Goal: Contribute content: Add original content to the website for others to see

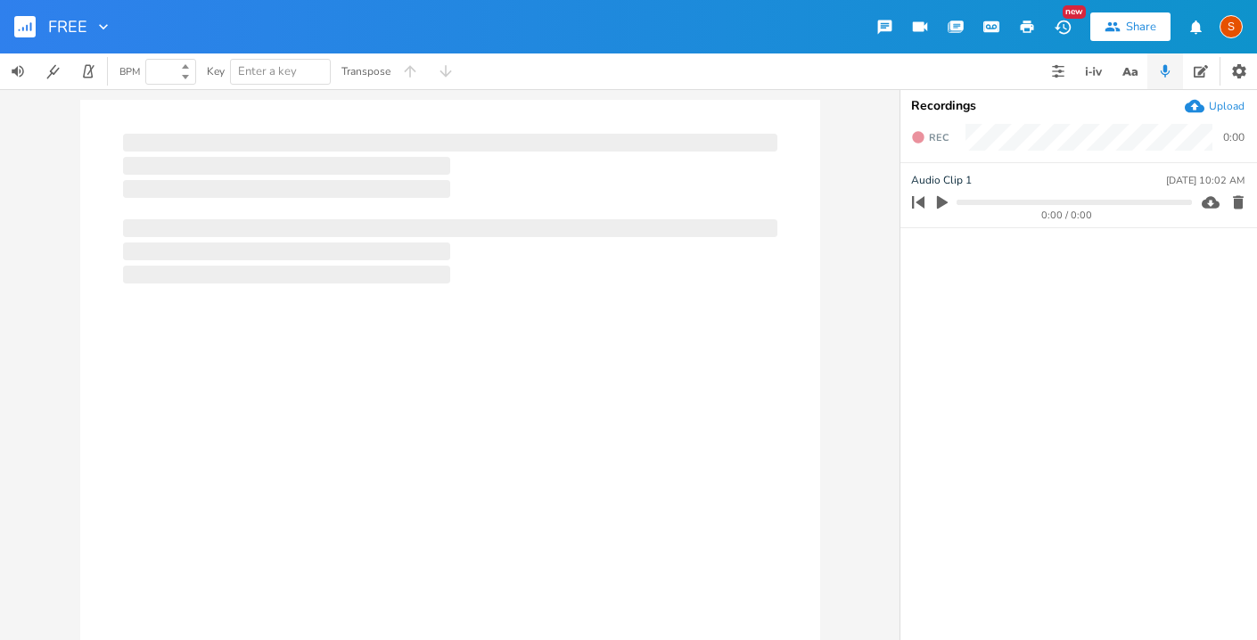
type input "93"
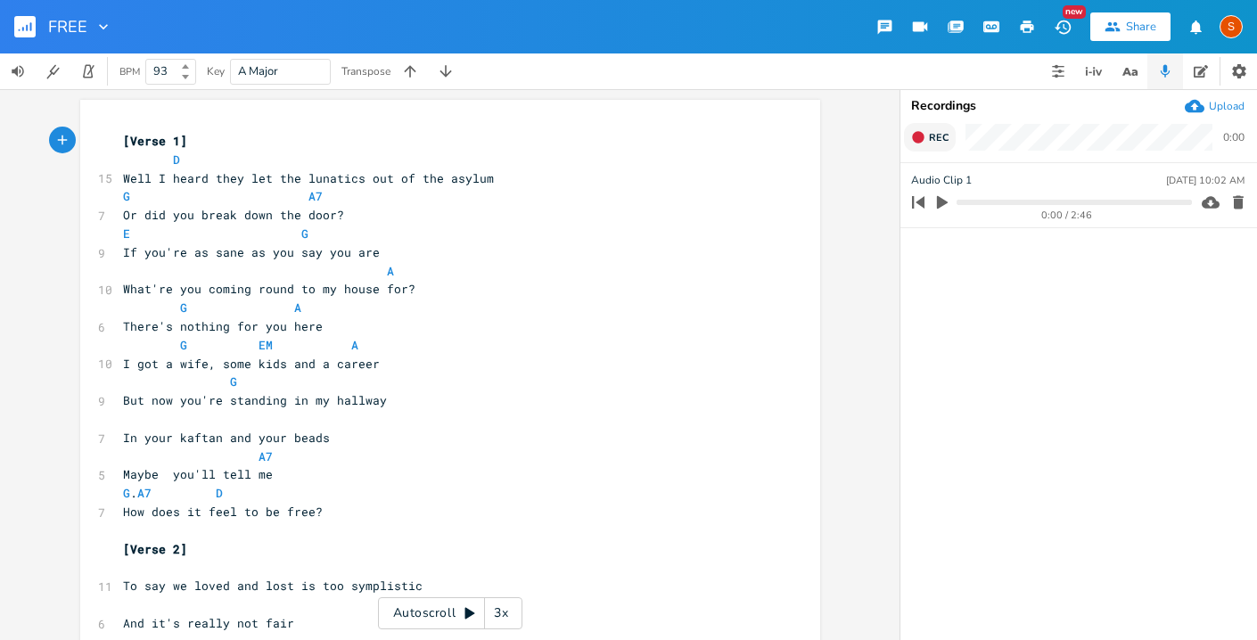
click at [923, 139] on icon "button" at bounding box center [918, 137] width 12 height 12
click at [920, 128] on button "End" at bounding box center [930, 137] width 53 height 29
click at [946, 204] on icon "button" at bounding box center [943, 202] width 16 height 16
click at [1022, 25] on icon "button" at bounding box center [1027, 27] width 13 height 12
drag, startPoint x: 1069, startPoint y: 558, endPoint x: 1080, endPoint y: 558, distance: 10.7
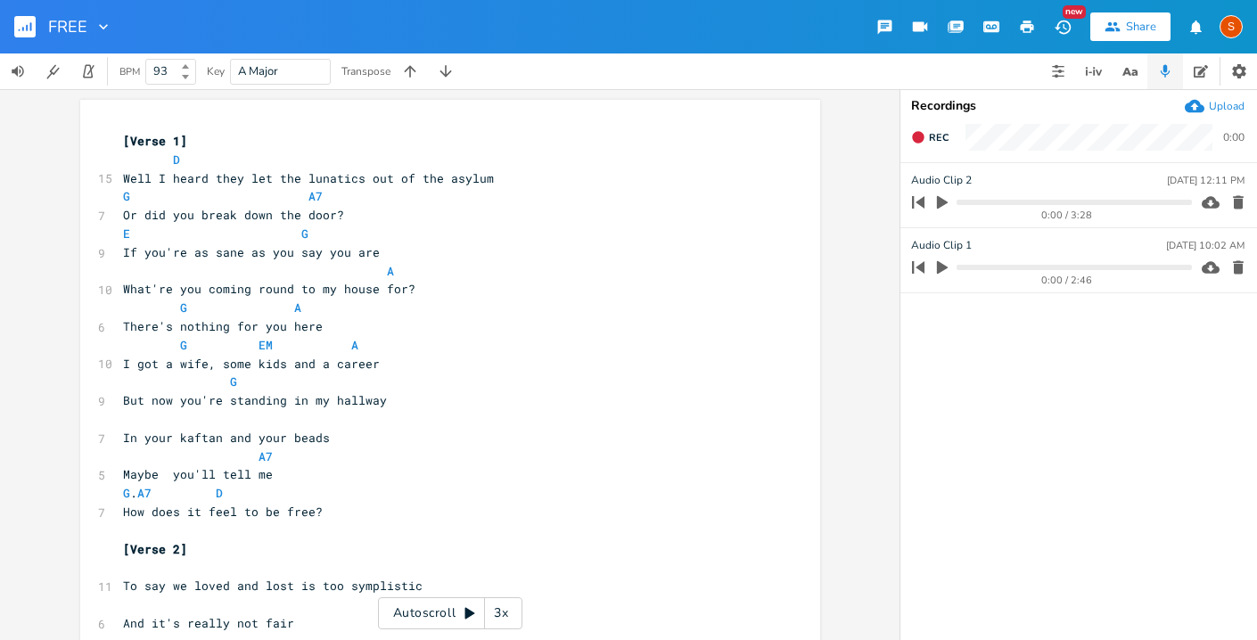
click at [1080, 558] on ul "Audio Clip 2 [DATE] 12:11 PM 0:00 / 3:28 Audio Clip [DATE] 10:02 AM 0:00 / 2:46" at bounding box center [1079, 401] width 357 height 476
drag, startPoint x: 1107, startPoint y: 523, endPoint x: 1089, endPoint y: 521, distance: 18.0
click at [1091, 526] on ul "Audio Clip 2 [DATE] 12:11 PM 0:00 / 3:28 Audio Clip [DATE] 10:02 AM 0:00 / 2:46" at bounding box center [1079, 401] width 357 height 476
click at [946, 199] on icon "button" at bounding box center [943, 202] width 16 height 16
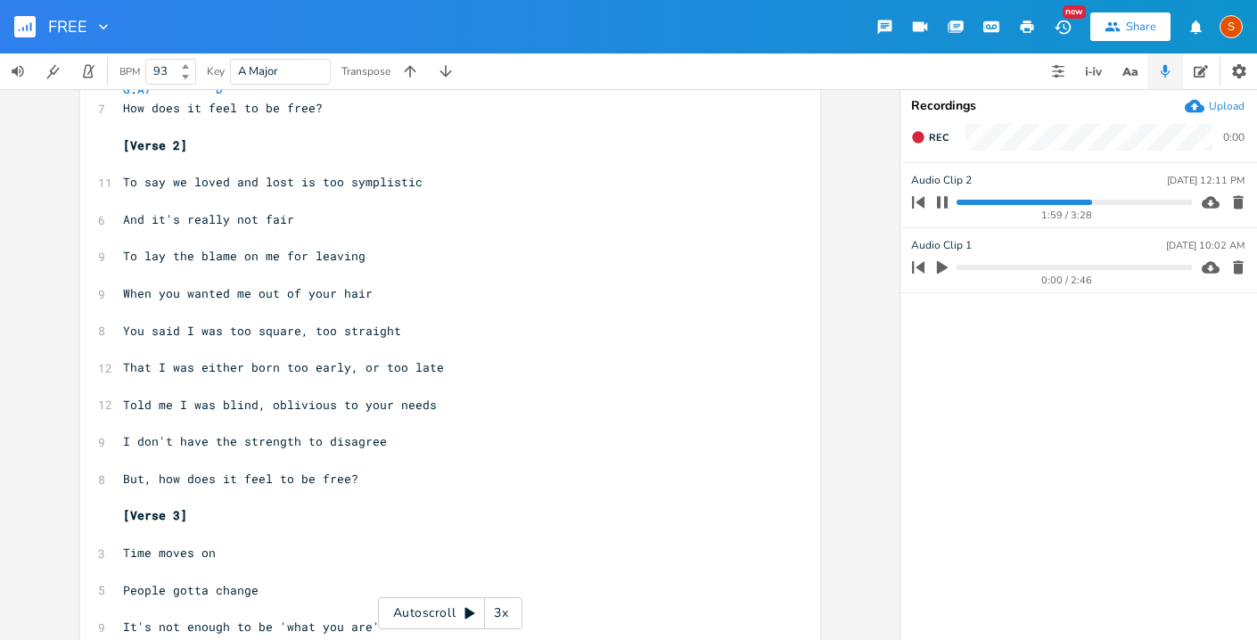
scroll to position [398, 0]
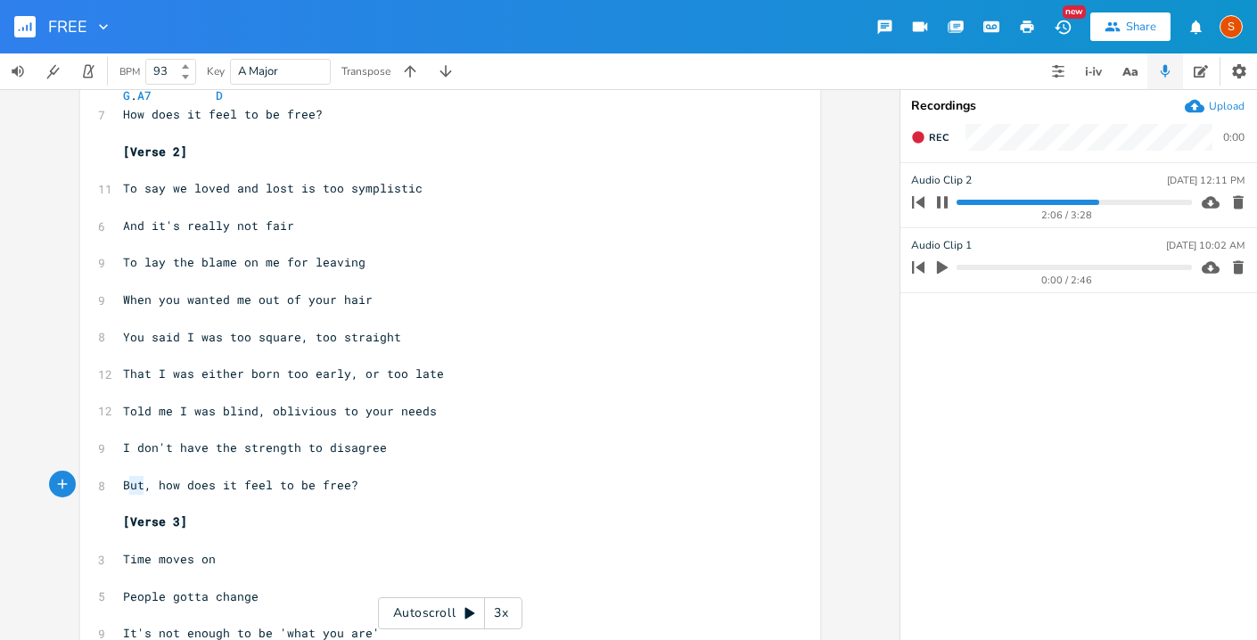
type textarea "But"
drag, startPoint x: 136, startPoint y: 487, endPoint x: 117, endPoint y: 487, distance: 19.6
click at [123, 487] on span "But, how does it feel to be free?" at bounding box center [240, 485] width 235 height 16
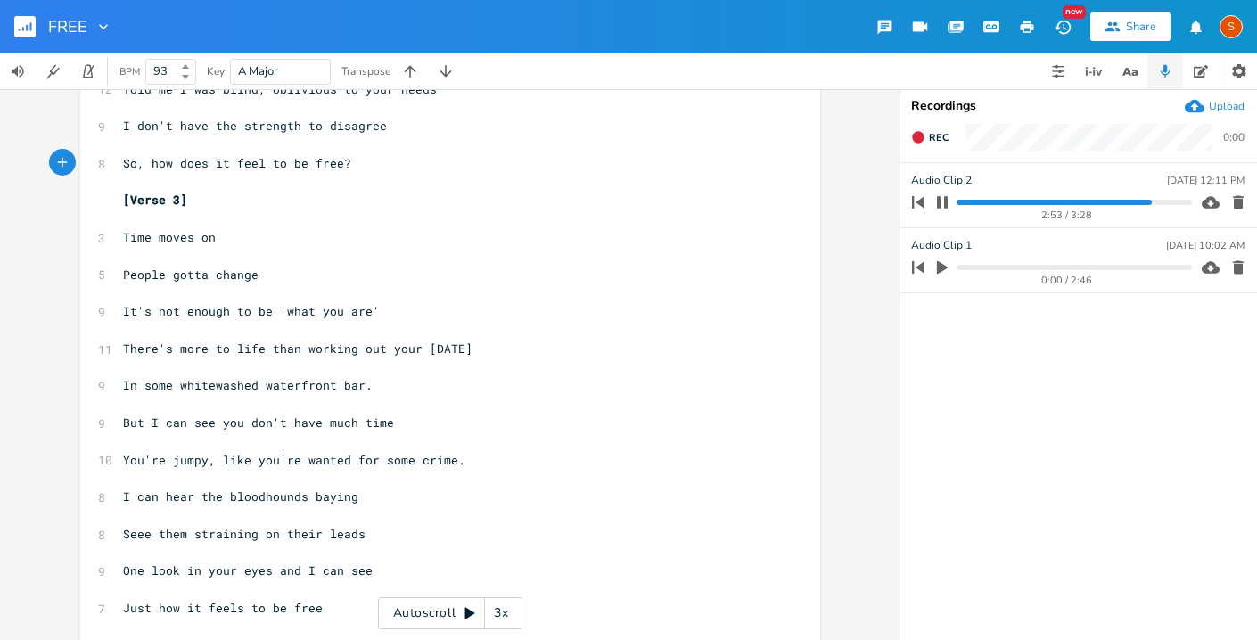
scroll to position [807, 0]
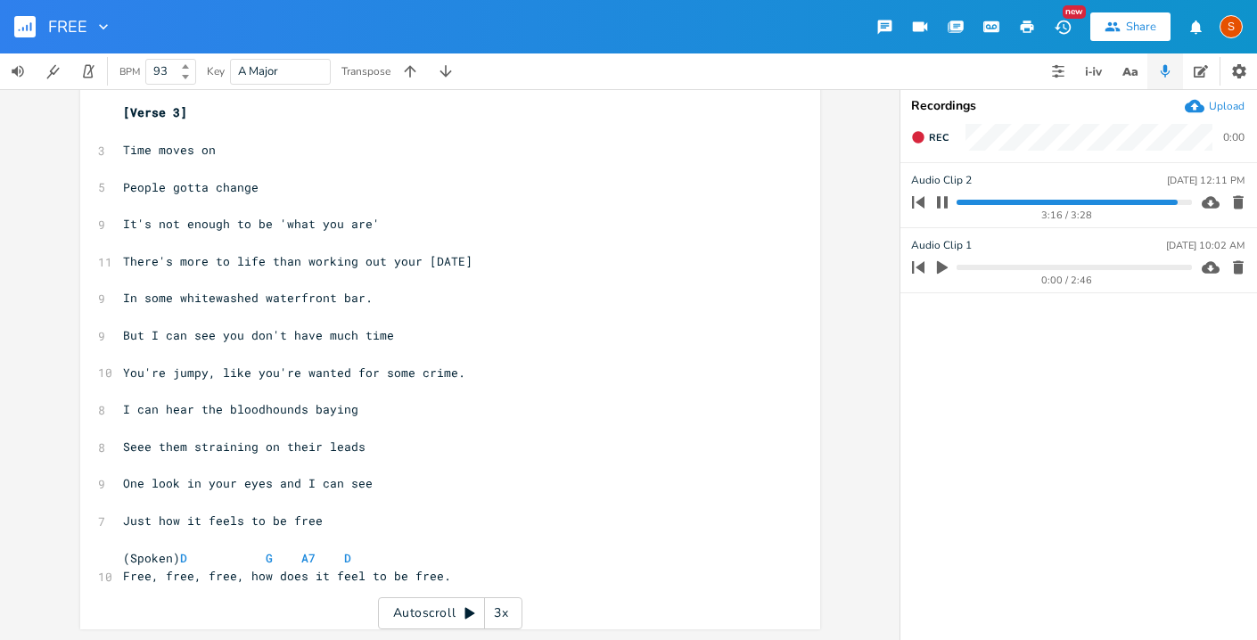
type textarea "So"
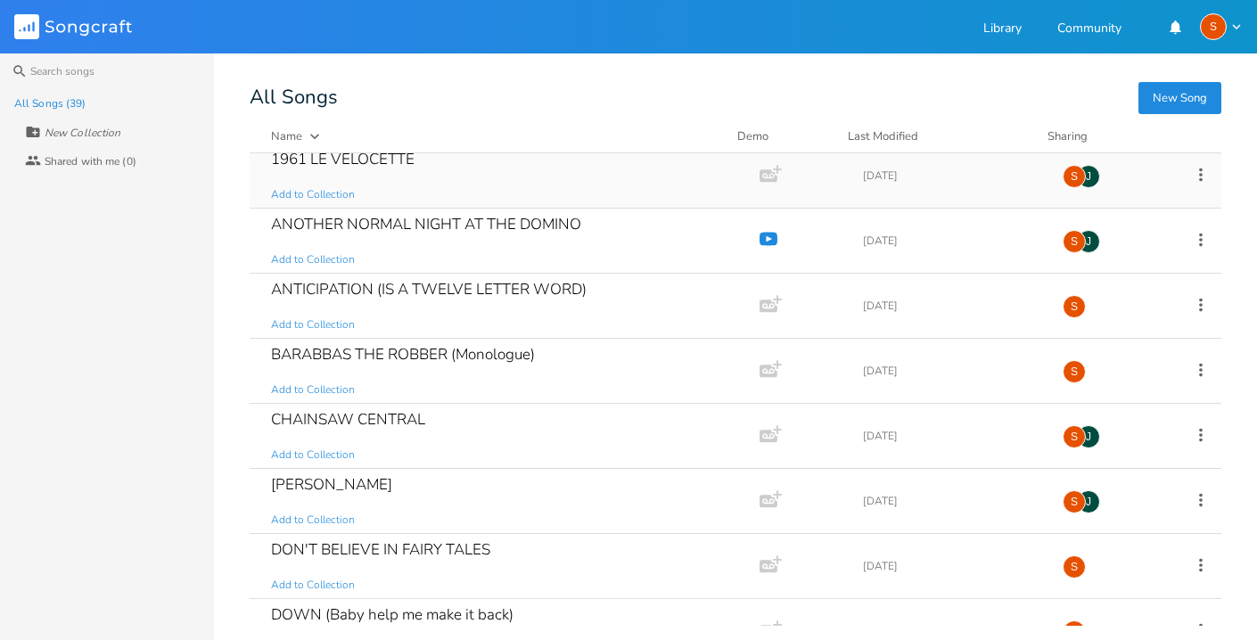
scroll to position [4, 0]
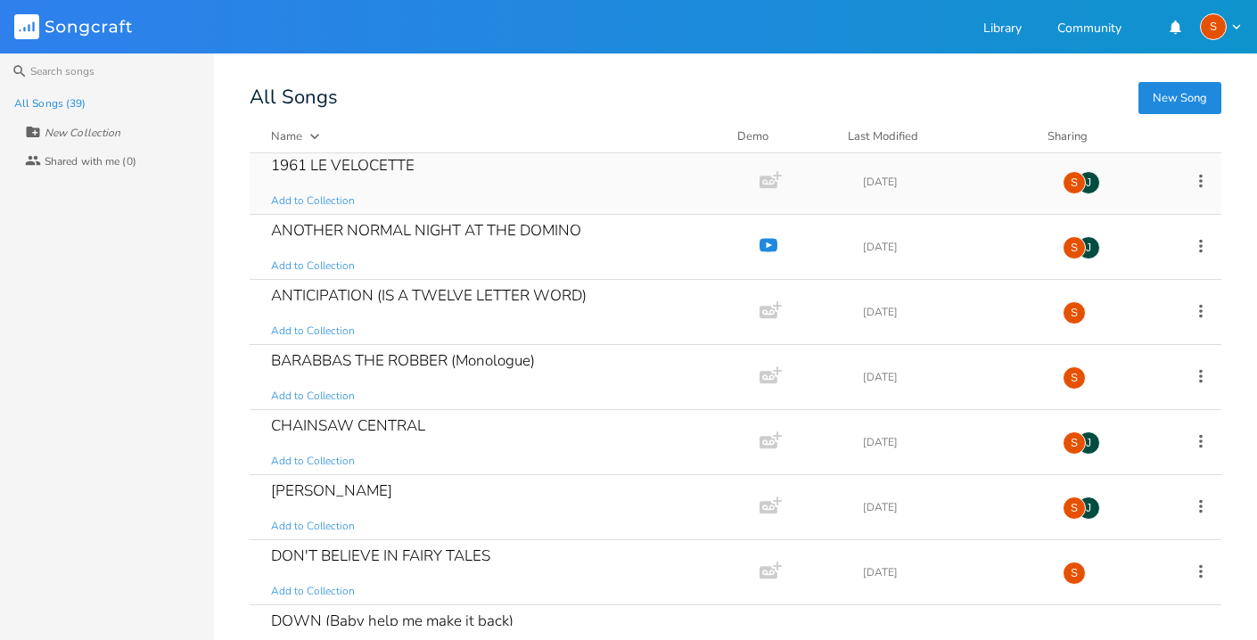
click at [411, 180] on div "1961 LE VELOCETTE Add to Collection" at bounding box center [501, 182] width 460 height 64
